Goal: Task Accomplishment & Management: Manage account settings

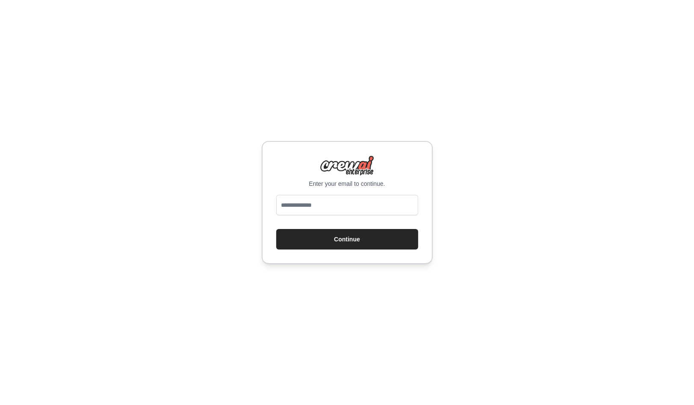
click at [339, 206] on input "email" at bounding box center [347, 205] width 142 height 21
click at [351, 207] on input "email" at bounding box center [347, 205] width 142 height 21
click at [0, 405] on com-1password-button at bounding box center [0, 405] width 0 height 0
click at [349, 201] on input "email" at bounding box center [347, 205] width 142 height 21
click at [0, 405] on com-1password-button at bounding box center [0, 405] width 0 height 0
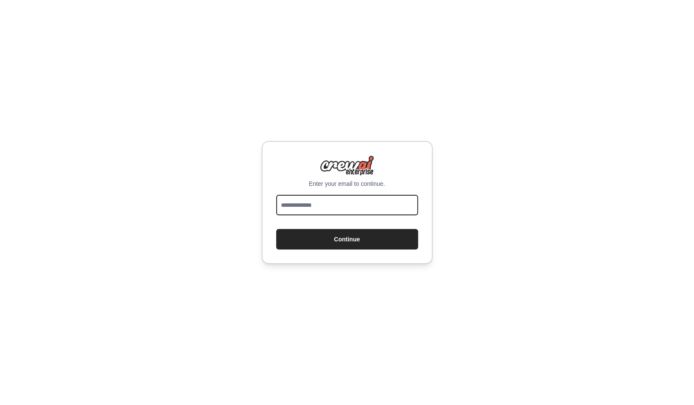
click at [0, 405] on com-1password-button at bounding box center [0, 405] width 0 height 0
click at [340, 212] on input "email" at bounding box center [347, 205] width 142 height 21
type input "**********"
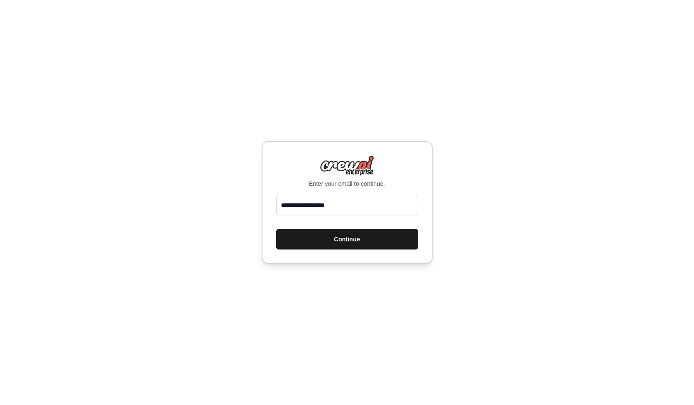
click at [346, 237] on button "Continue" at bounding box center [347, 239] width 142 height 21
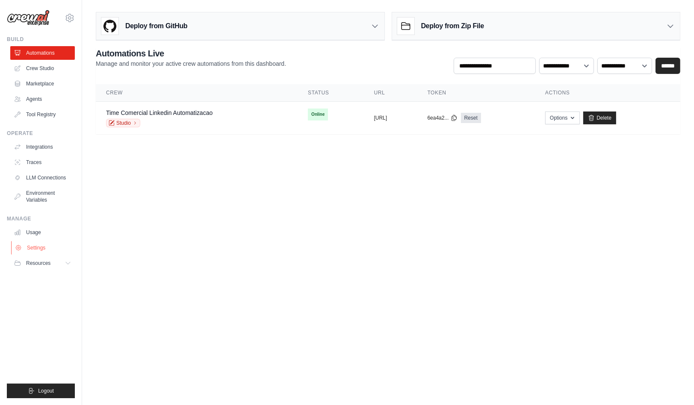
click at [40, 247] on link "Settings" at bounding box center [43, 248] width 65 height 14
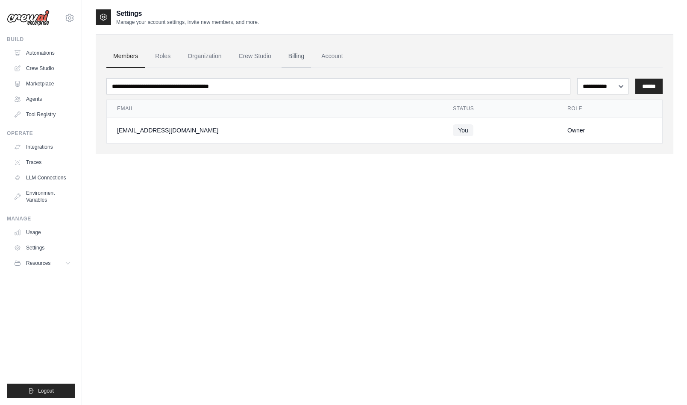
click at [298, 58] on link "Billing" at bounding box center [296, 56] width 29 height 23
